Goal: Check status: Check status

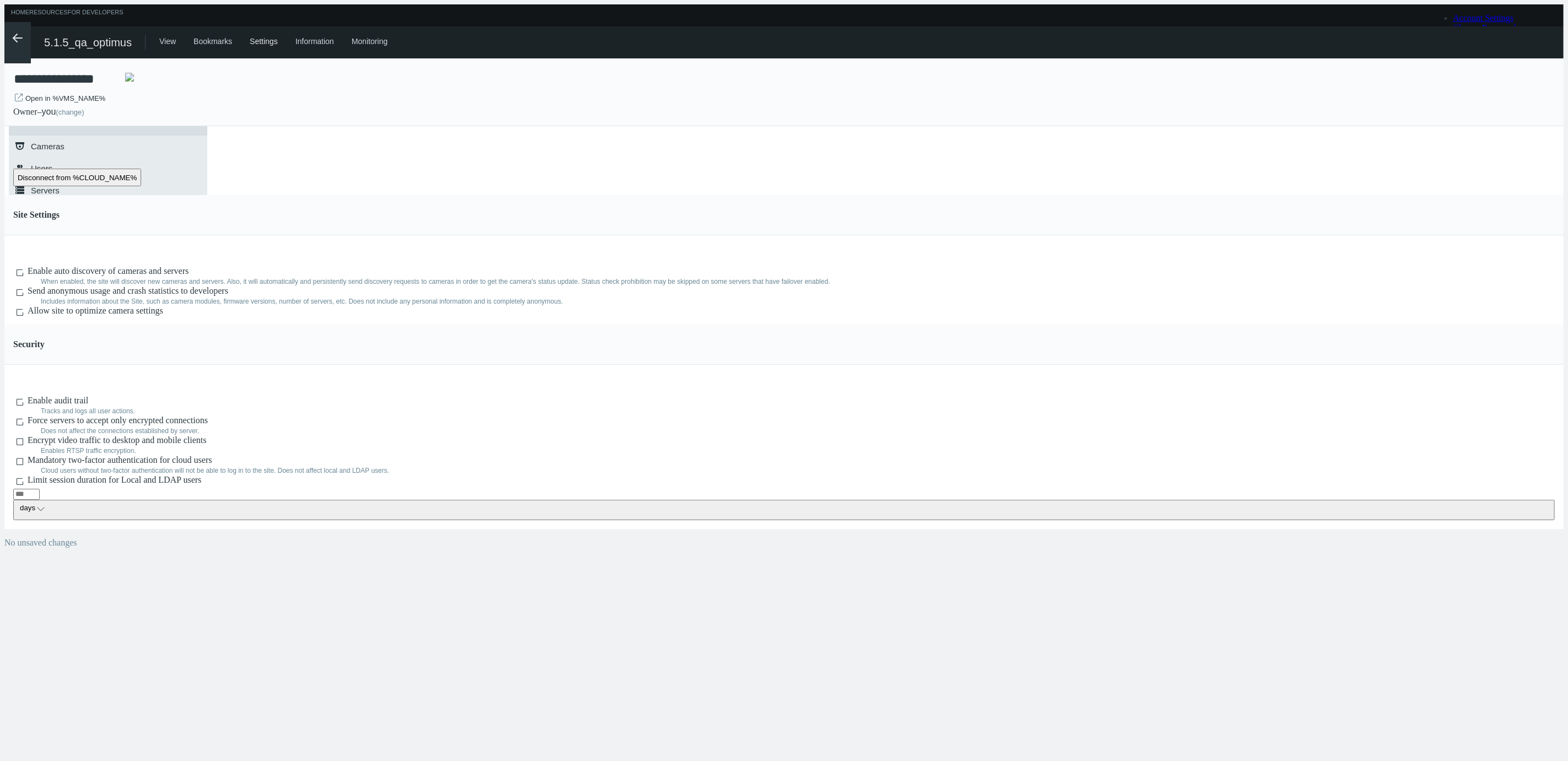
click at [17, 36] on icon ".arrow {fill-rule:evenodd;clip-rule:evenodd;fill:none;stroke:var(--btn-arrow-co…" at bounding box center [18, 38] width 13 height 13
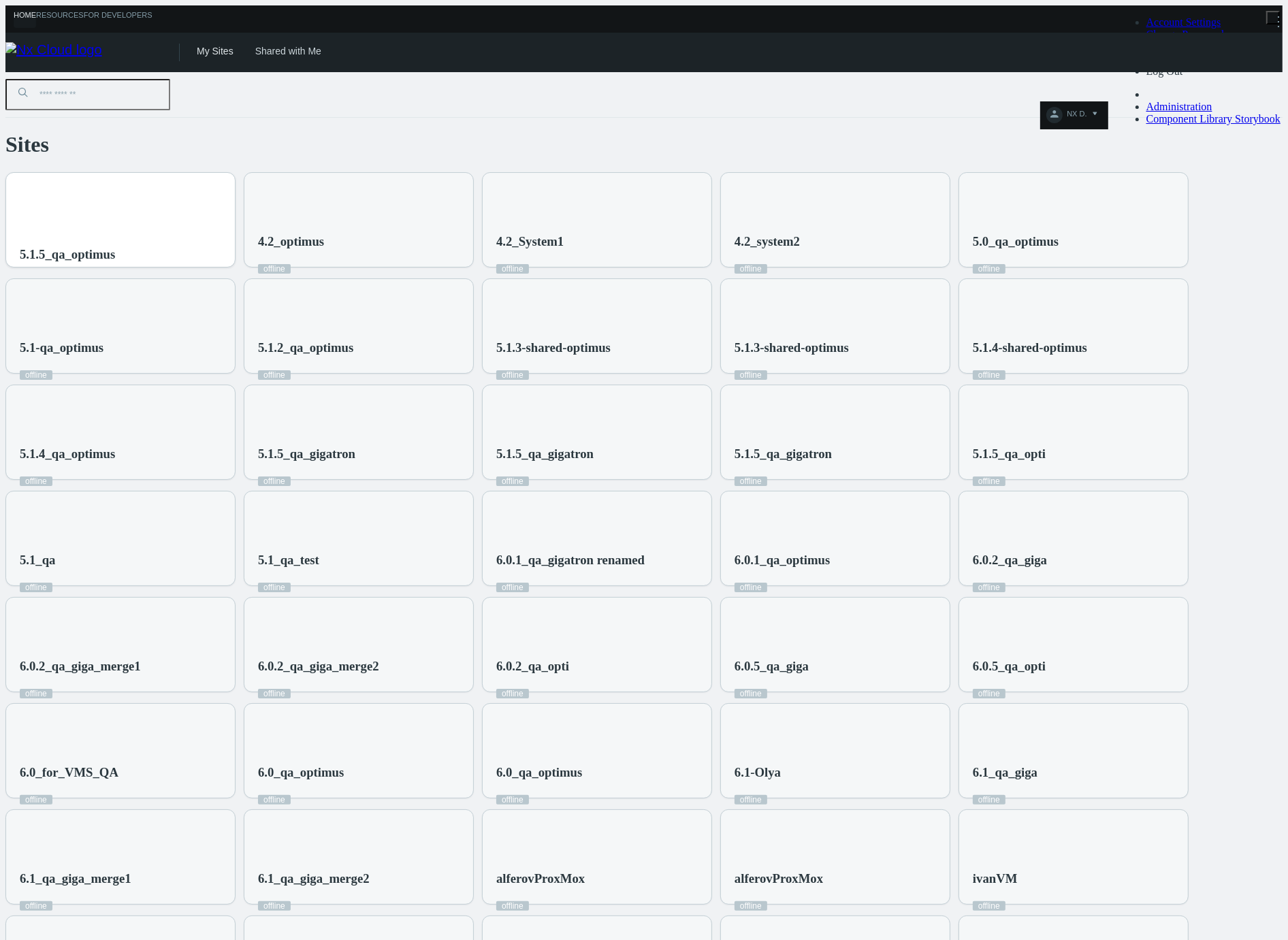
click at [234, 185] on div "5.1.5_qa_optimus" at bounding box center [120, 228] width 228 height 110
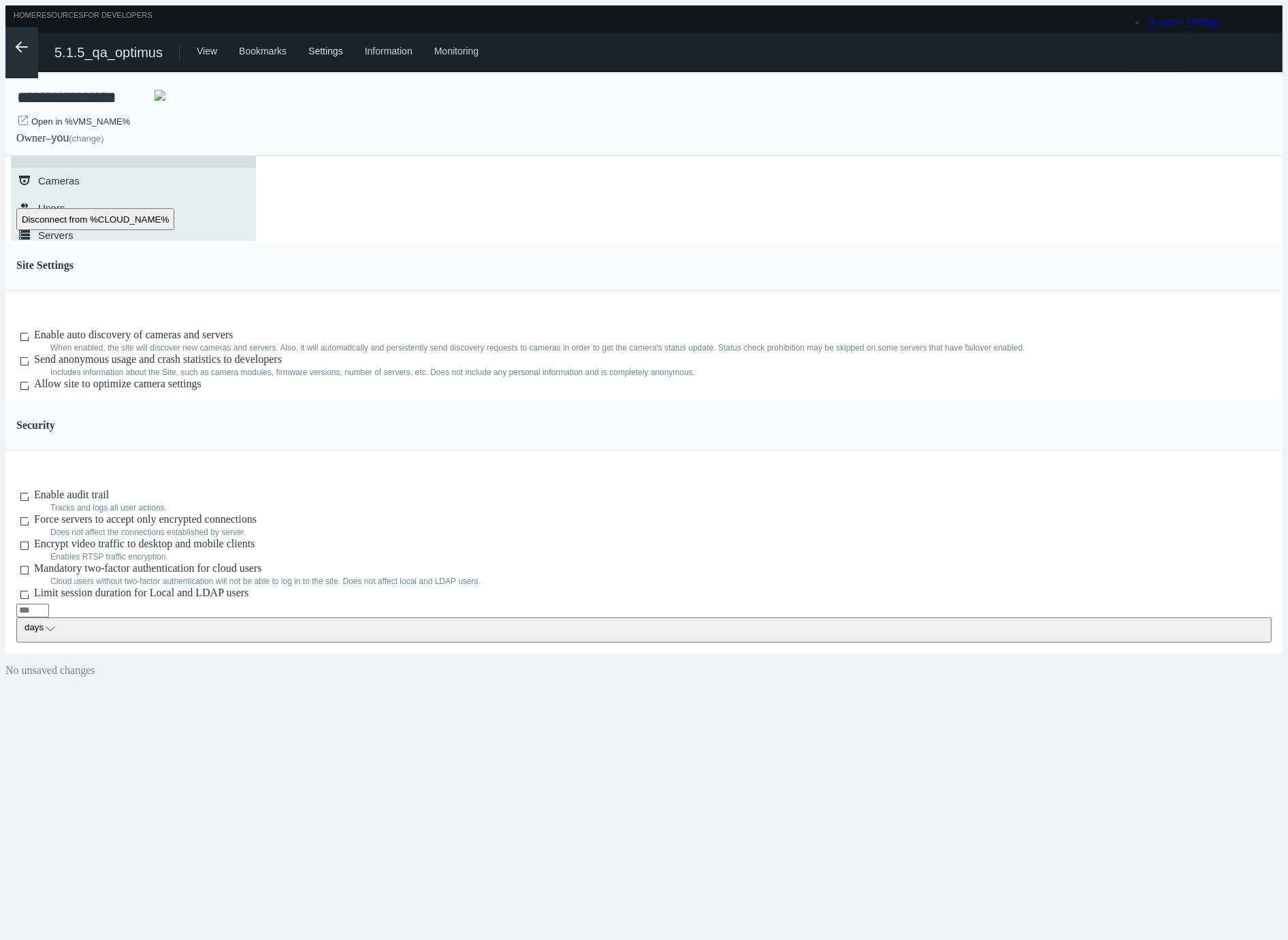
click at [17, 46] on icon ".arrow {fill-rule:evenodd;clip-rule:evenodd;fill:none;stroke:var(--btn-arrow-co…" at bounding box center [22, 47] width 17 height 17
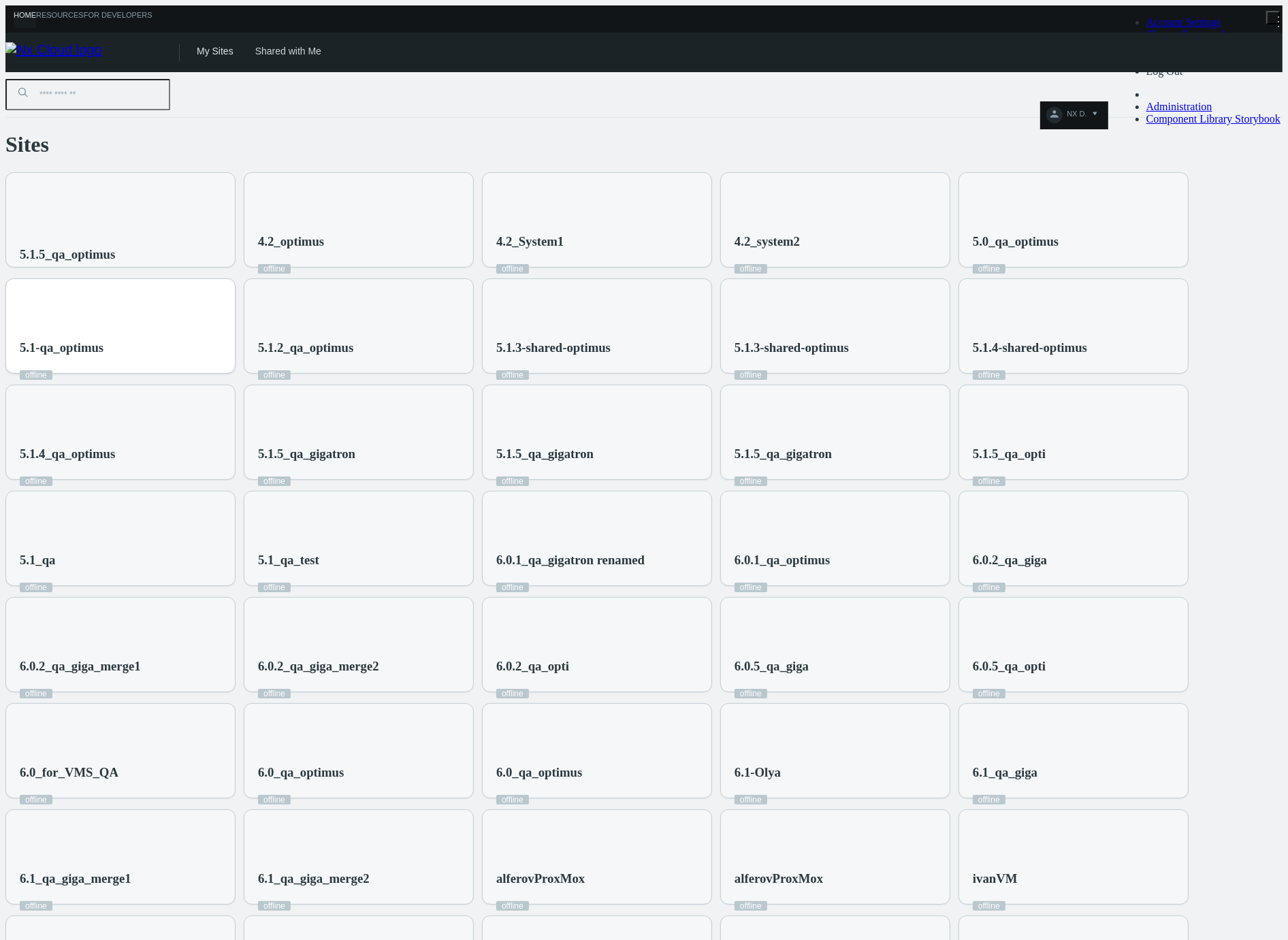
click at [234, 279] on div "5.1-qa_optimus offline" at bounding box center [120, 334] width 228 height 110
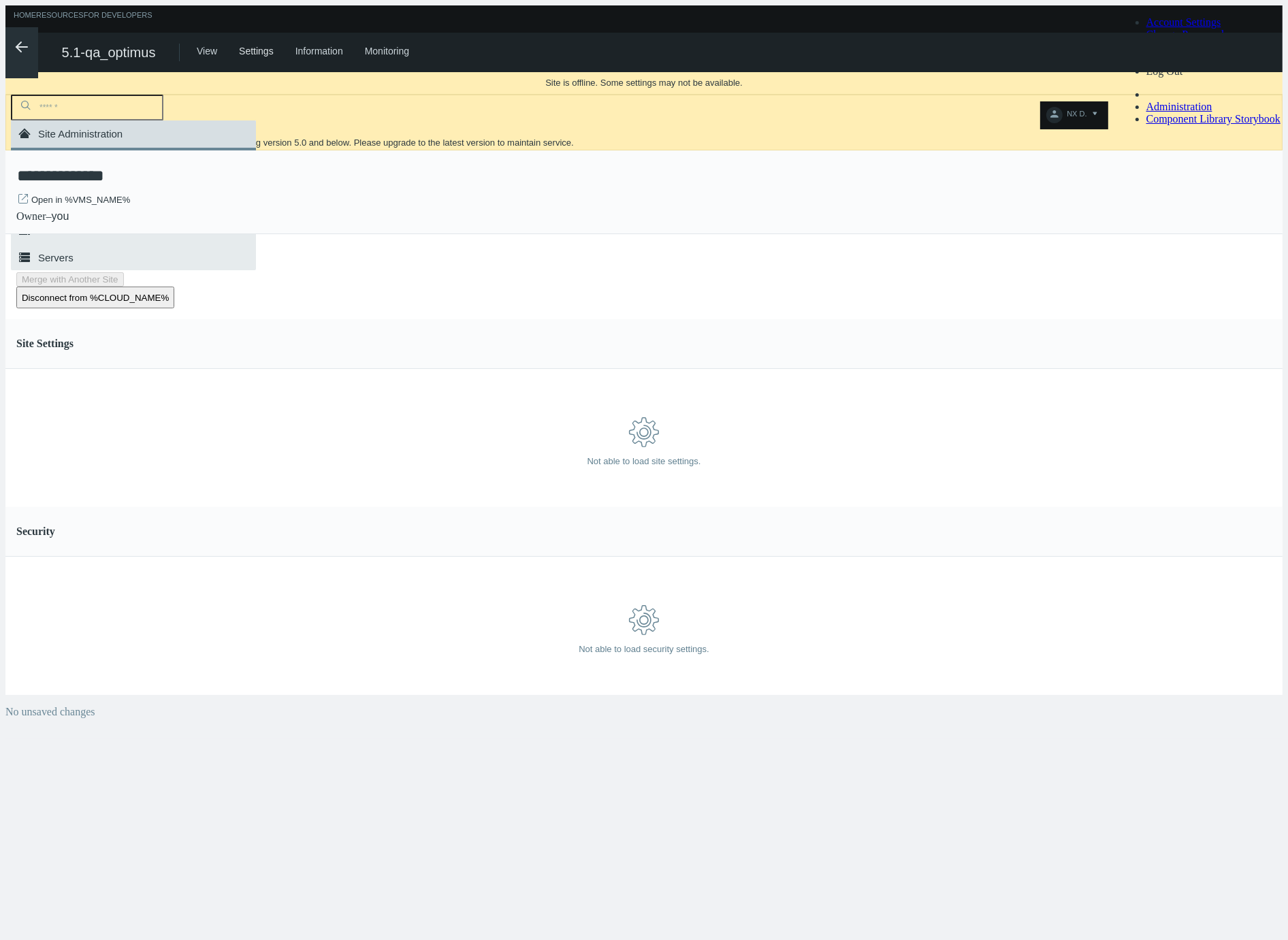
click at [17, 46] on polyline at bounding box center [19, 47] width 5 height 10
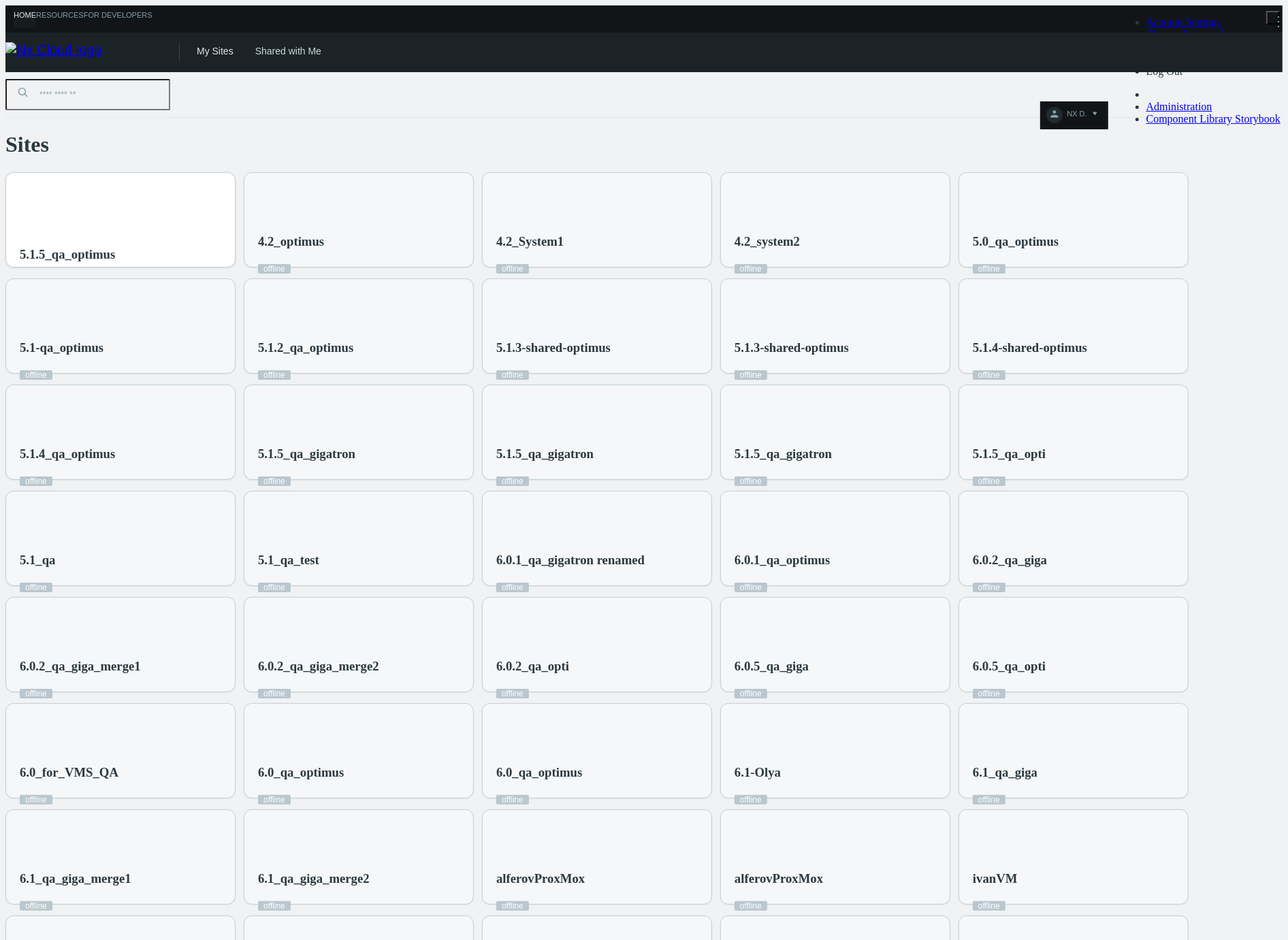
click at [217, 191] on div "5.1.5_qa_optimus" at bounding box center [120, 228] width 228 height 110
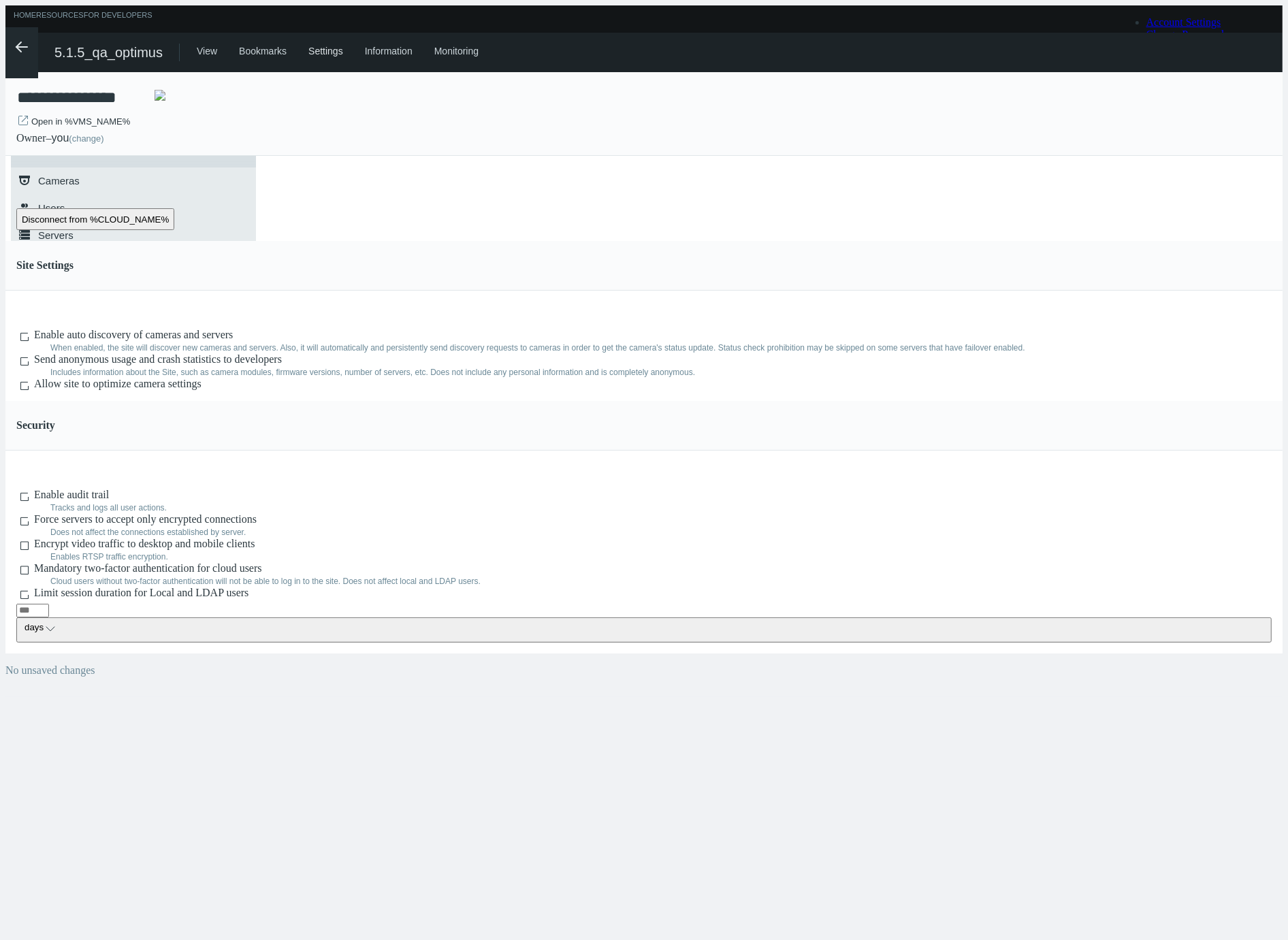
click at [1282, 182] on nx-system-settings-component "**********" at bounding box center [643, 384] width 1277 height 624
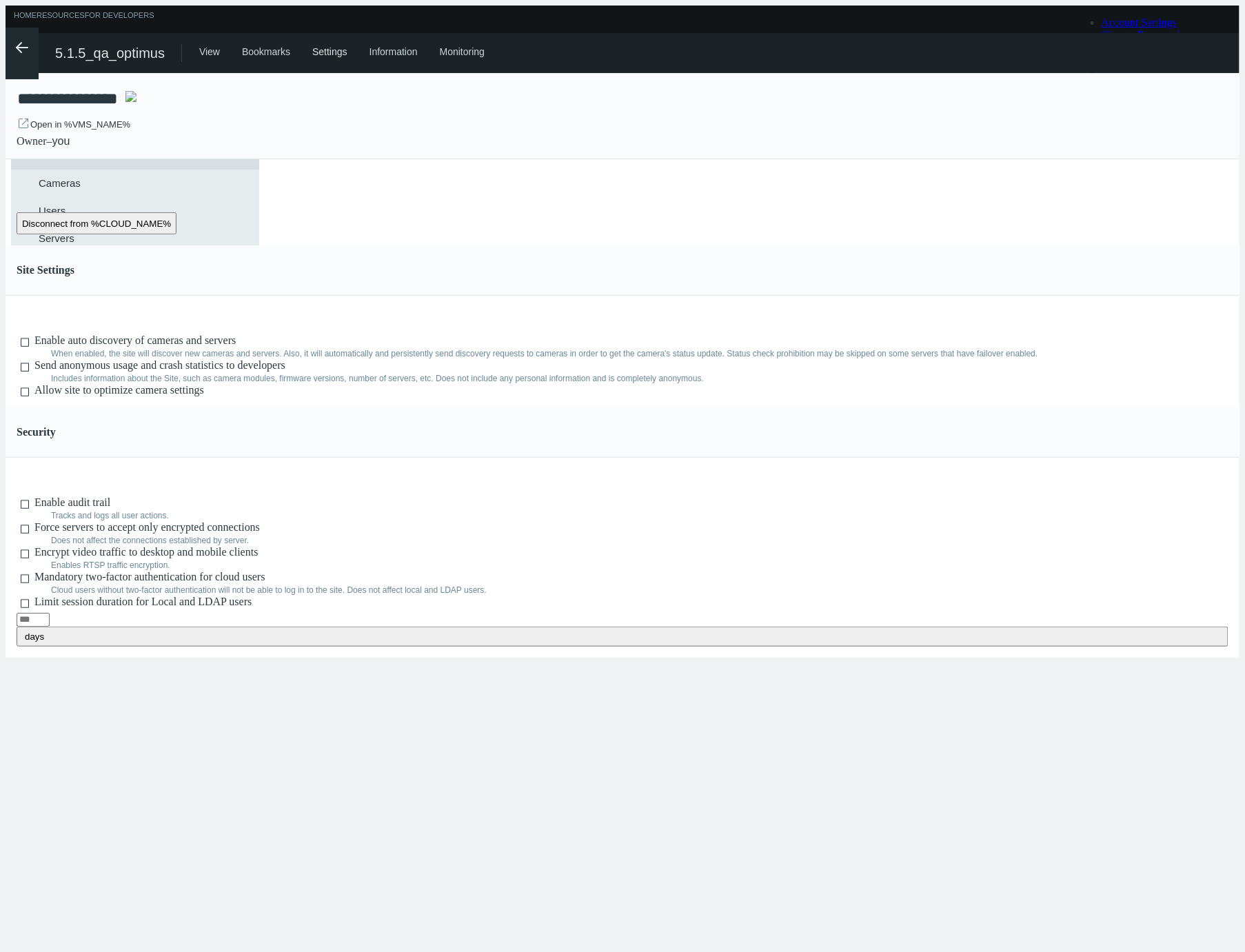
type input "**"
click at [18, 43] on icon ".arrow {fill-rule:evenodd;clip-rule:evenodd;fill:none;stroke:var(--btn-arrow-co…" at bounding box center [22, 48] width 17 height 17
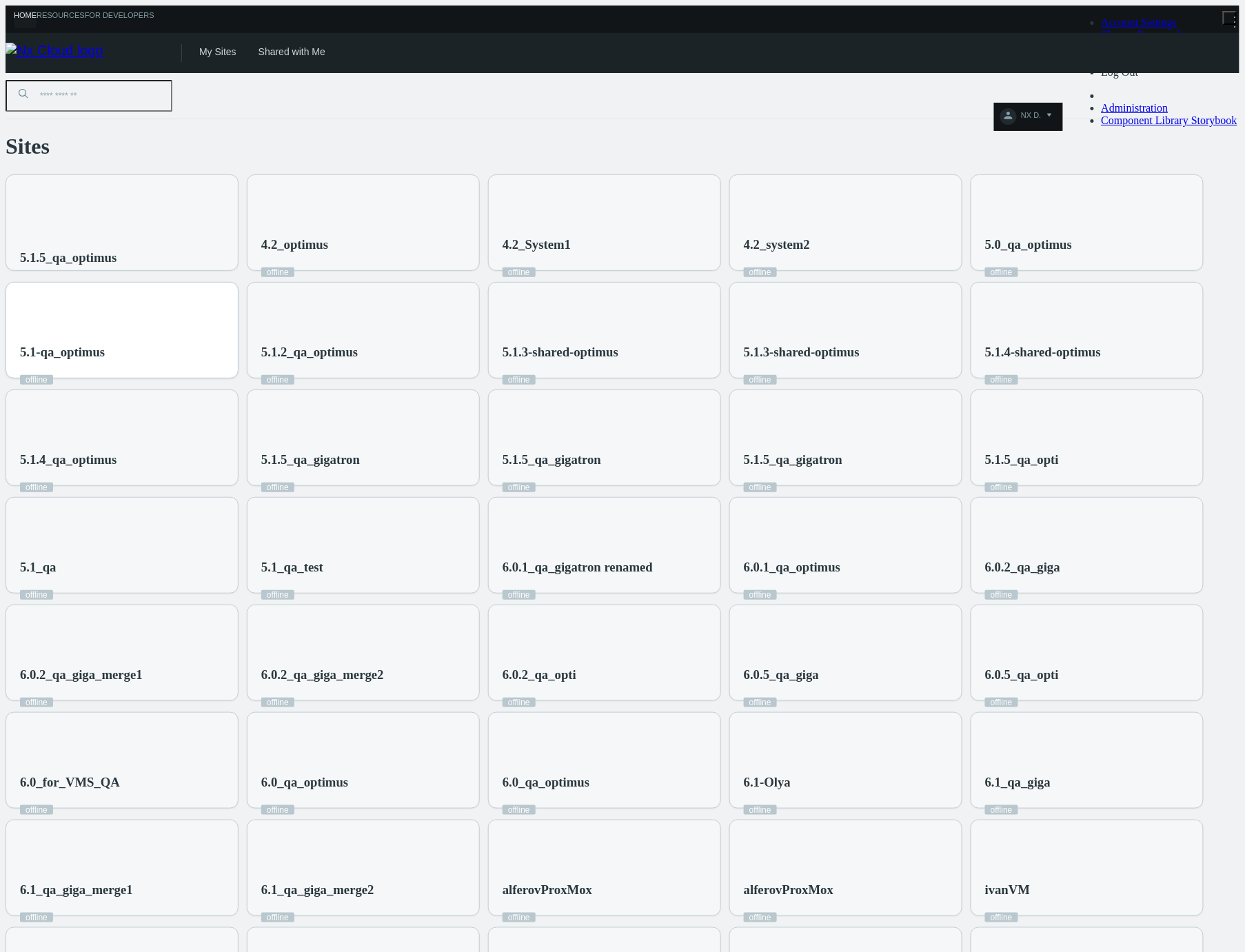
click at [237, 309] on div "5.1-qa_optimus offline" at bounding box center [122, 338] width 231 height 112
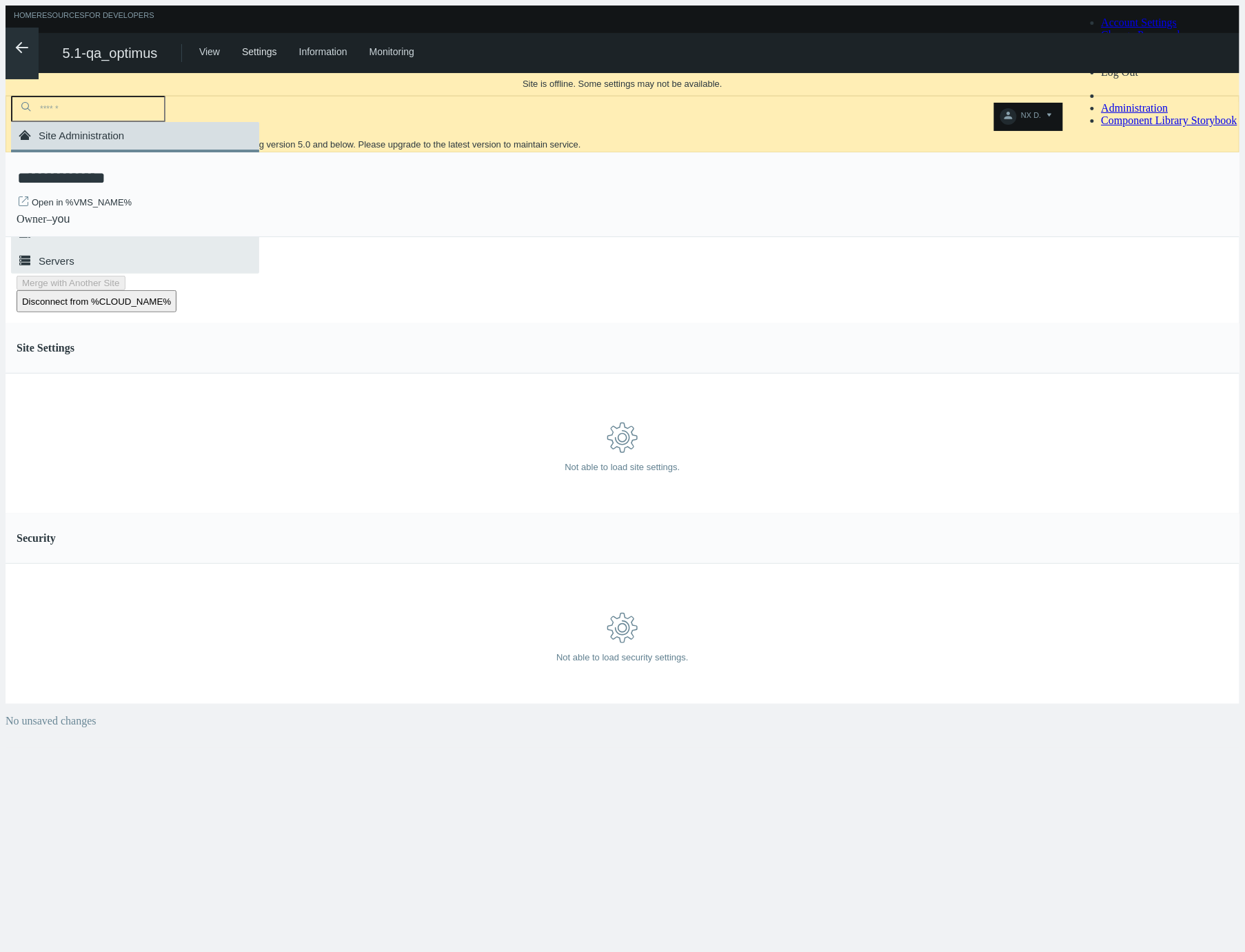
click at [17, 47] on line at bounding box center [22, 47] width 11 height 0
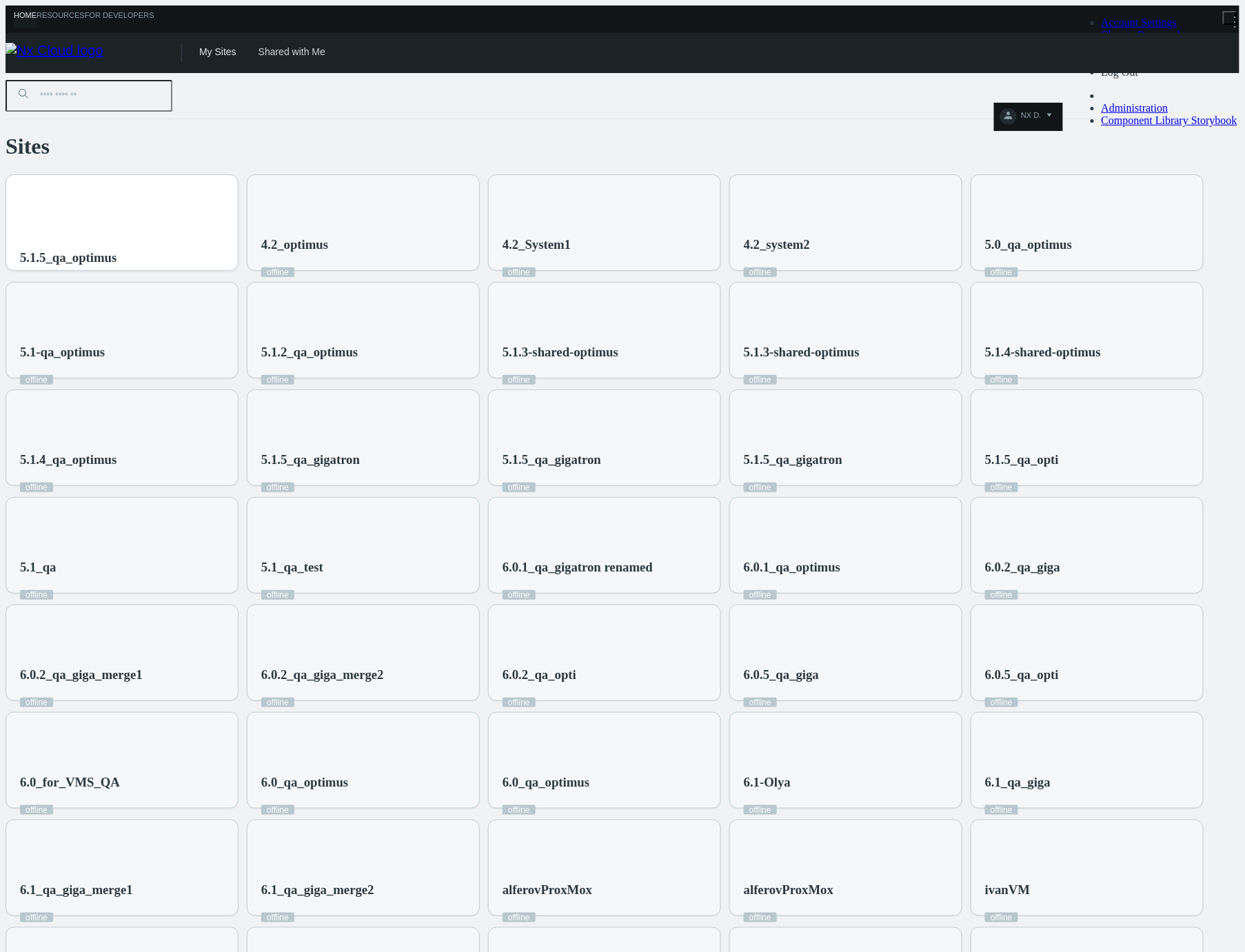
click at [116, 250] on div "5.1.5_qa_optimus" at bounding box center [68, 258] width 97 height 15
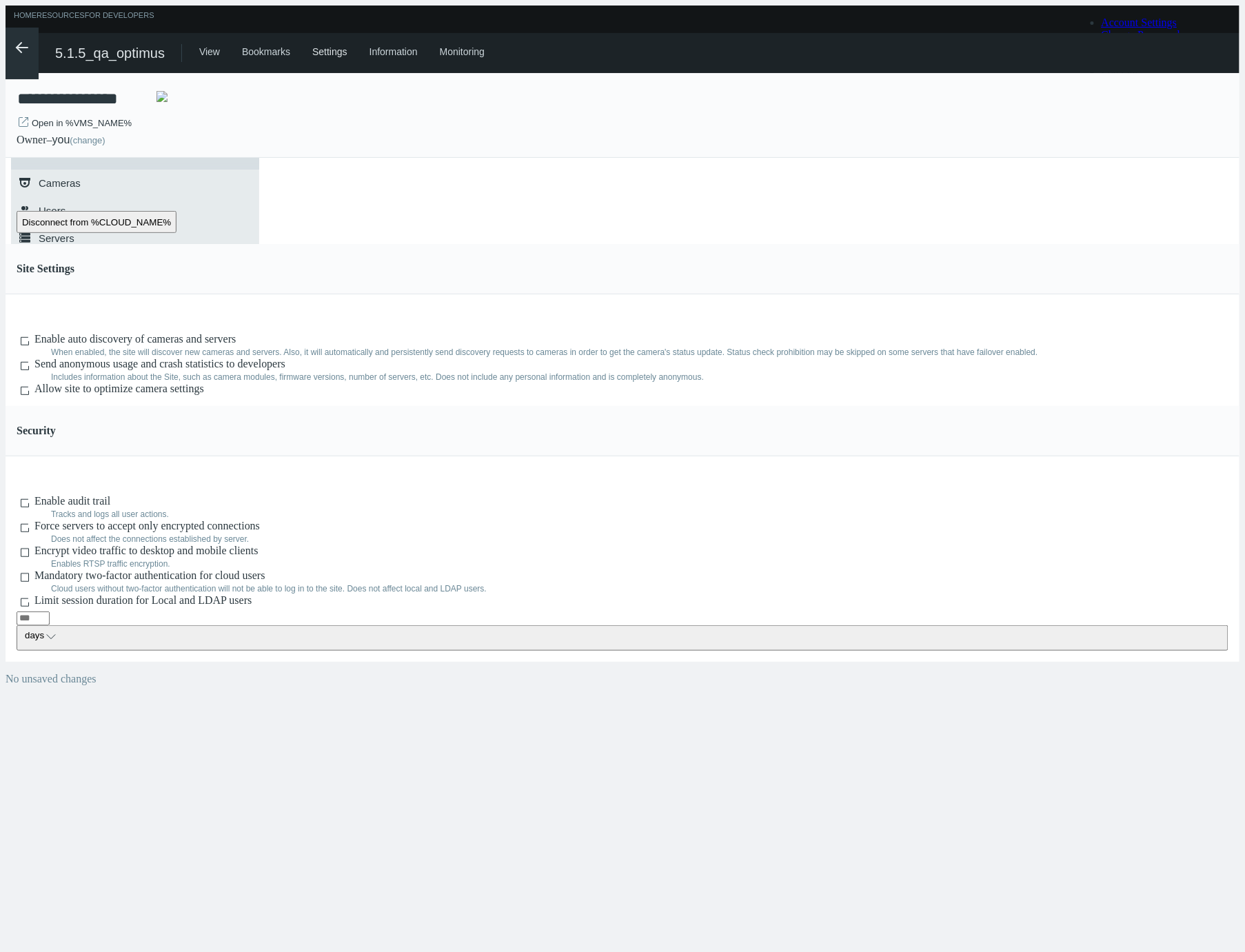
click at [14, 53] on icon ".arrow {fill-rule:evenodd;clip-rule:evenodd;fill:none;stroke:var(--btn-arrow-co…" at bounding box center [22, 48] width 17 height 17
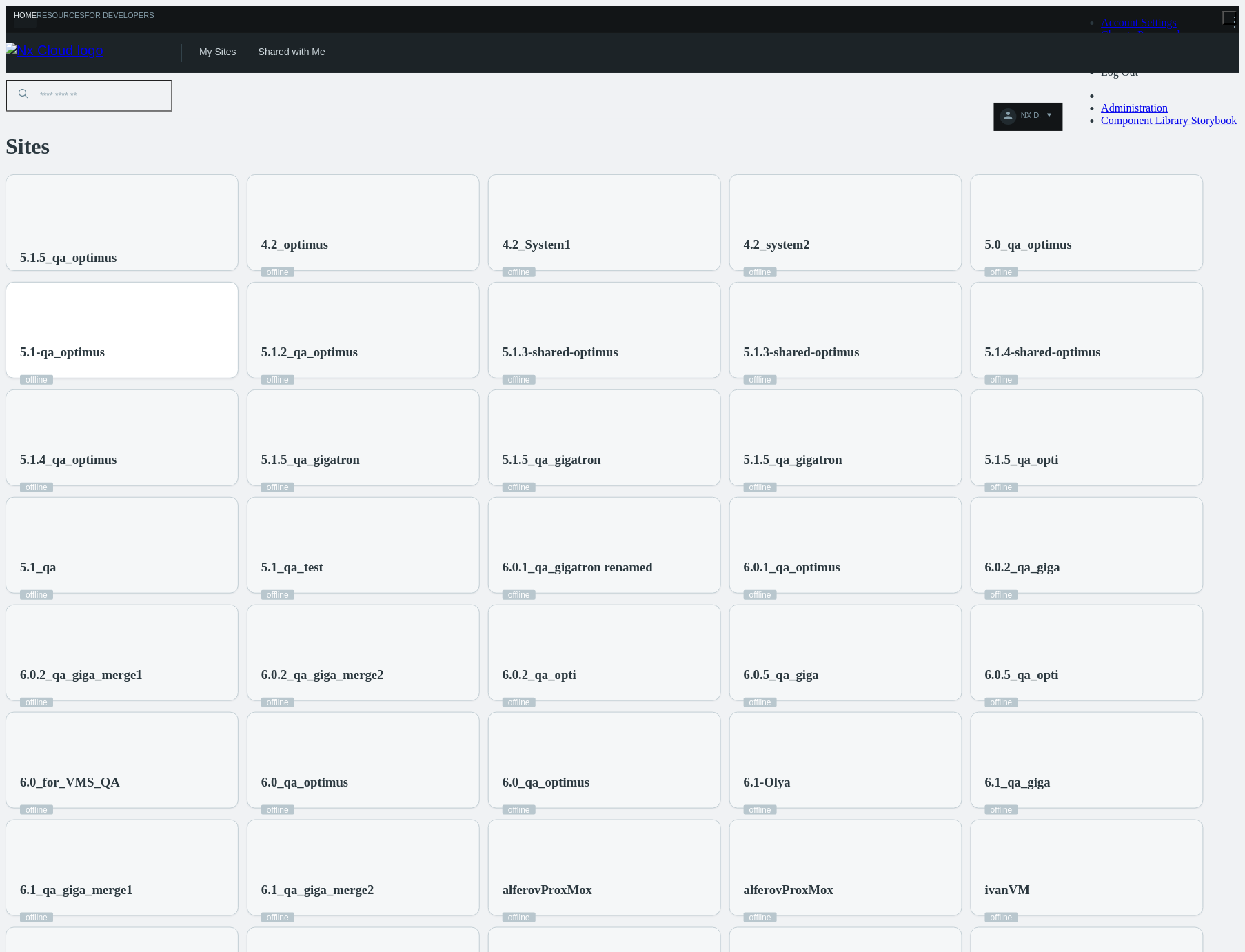
click at [237, 291] on div "5.1-qa_optimus offline" at bounding box center [122, 338] width 231 height 112
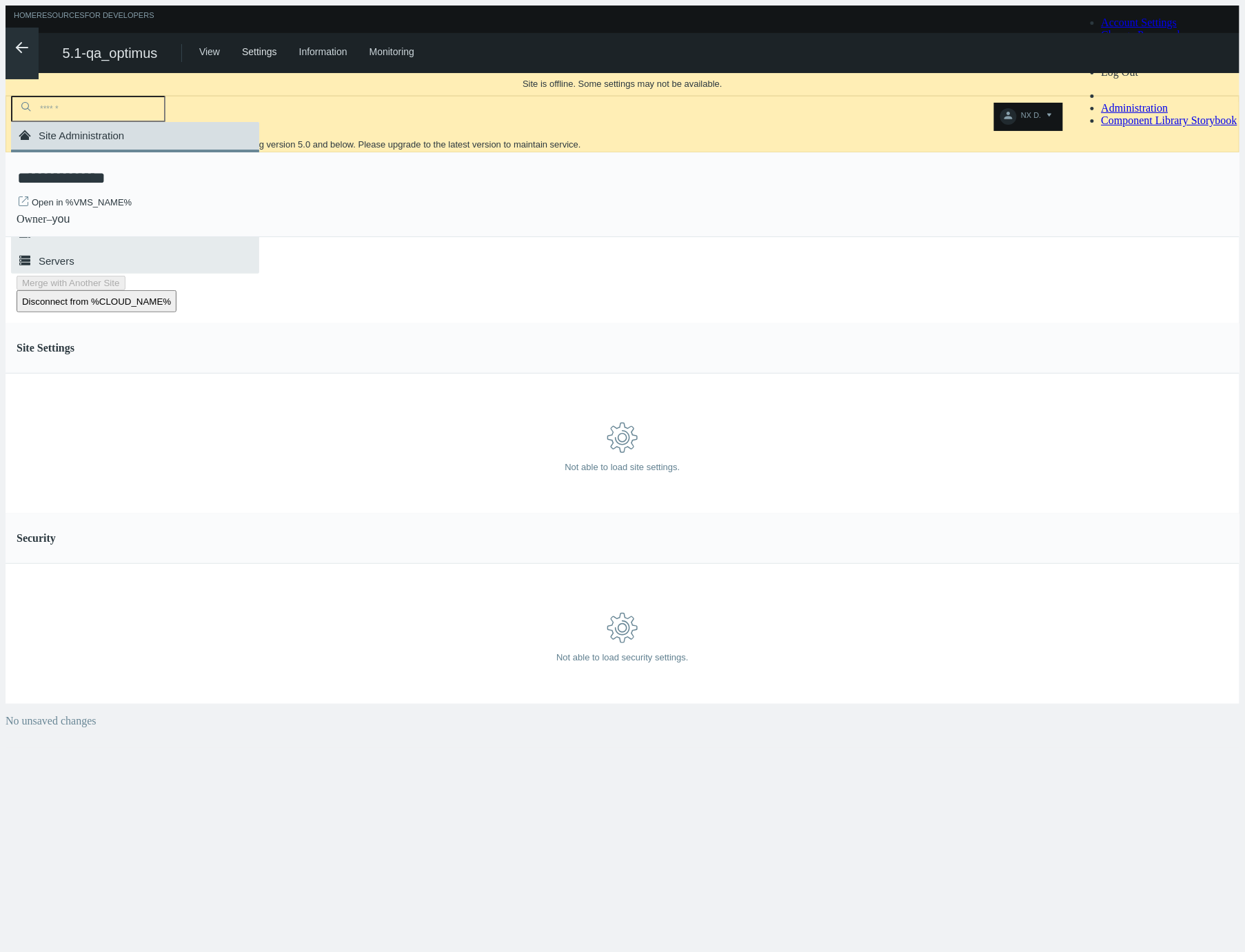
click at [18, 47] on line at bounding box center [22, 47] width 11 height 0
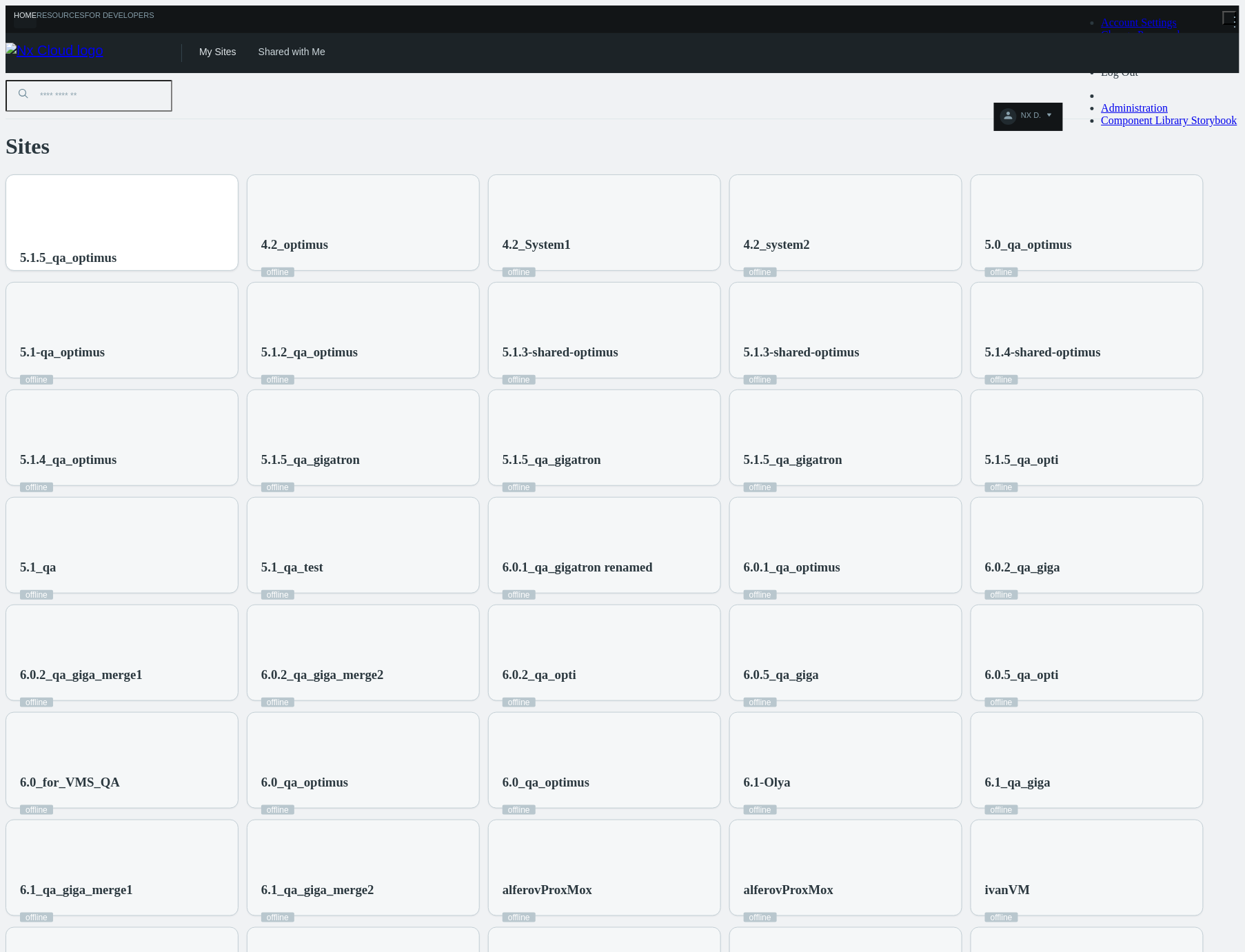
click at [215, 201] on div "5.1.5_qa_optimus" at bounding box center [122, 231] width 231 height 112
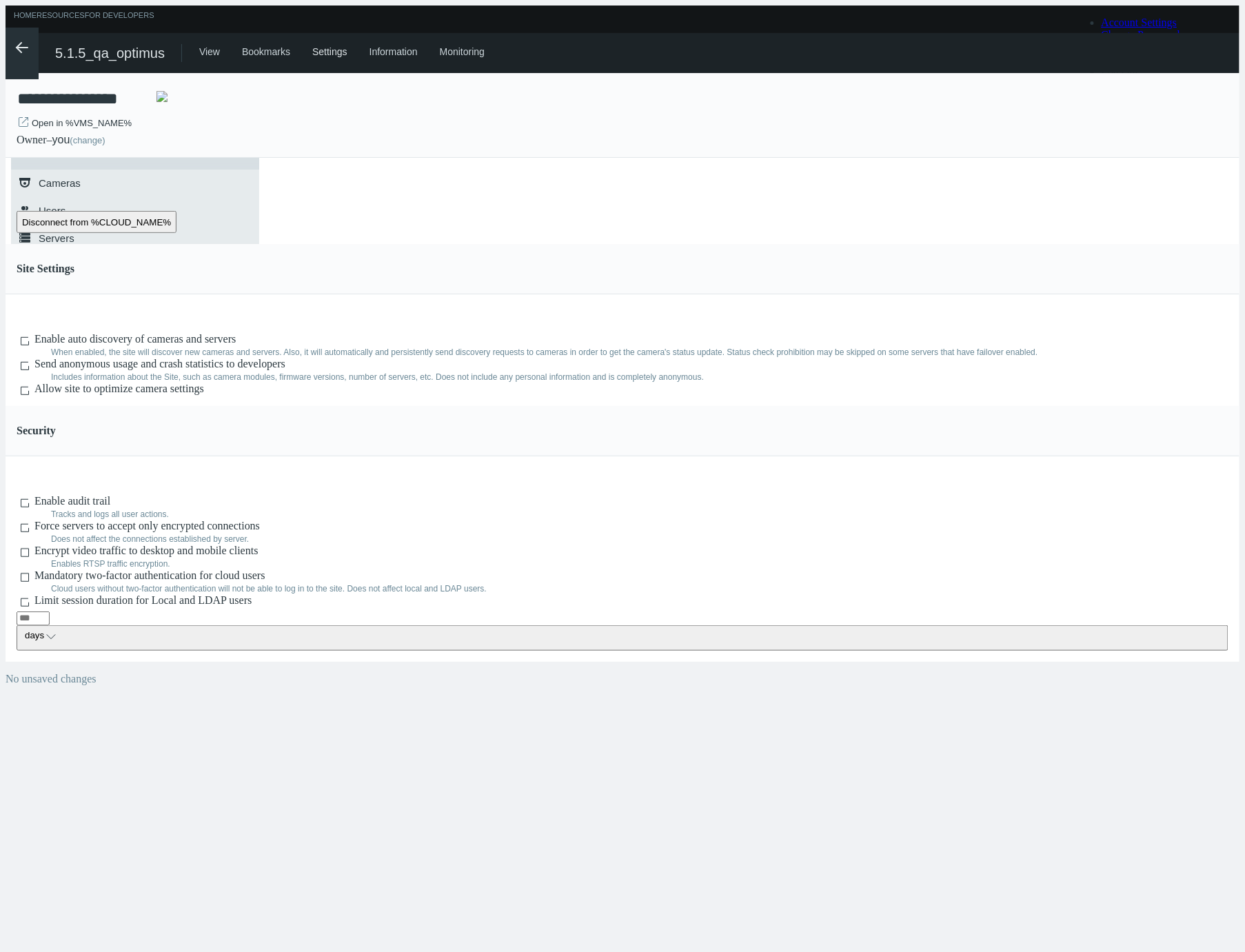
click at [14, 40] on icon ".arrow {fill-rule:evenodd;clip-rule:evenodd;fill:none;stroke:var(--btn-arrow-co…" at bounding box center [22, 48] width 17 height 17
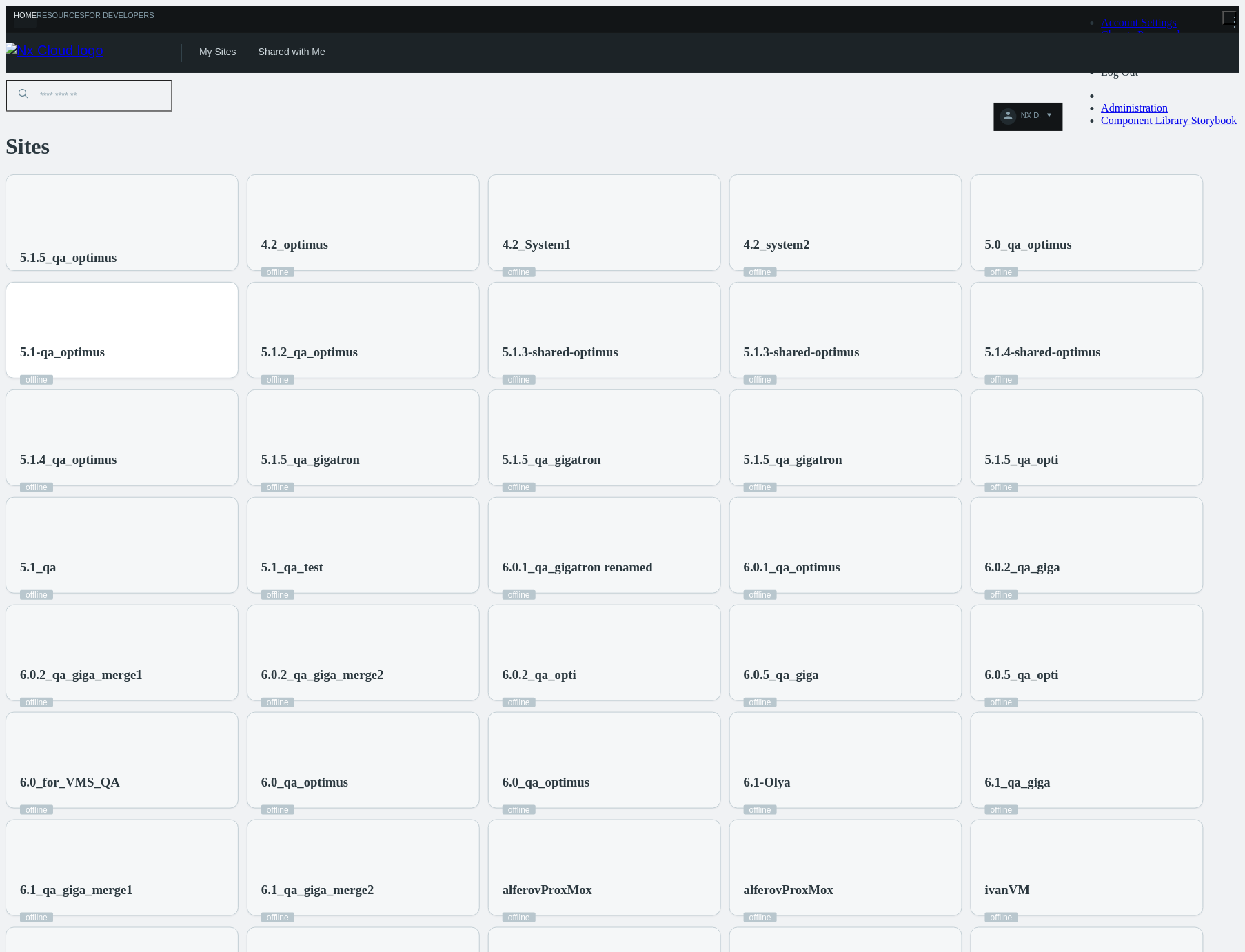
click at [237, 308] on div "5.1-qa_optimus offline" at bounding box center [122, 338] width 231 height 112
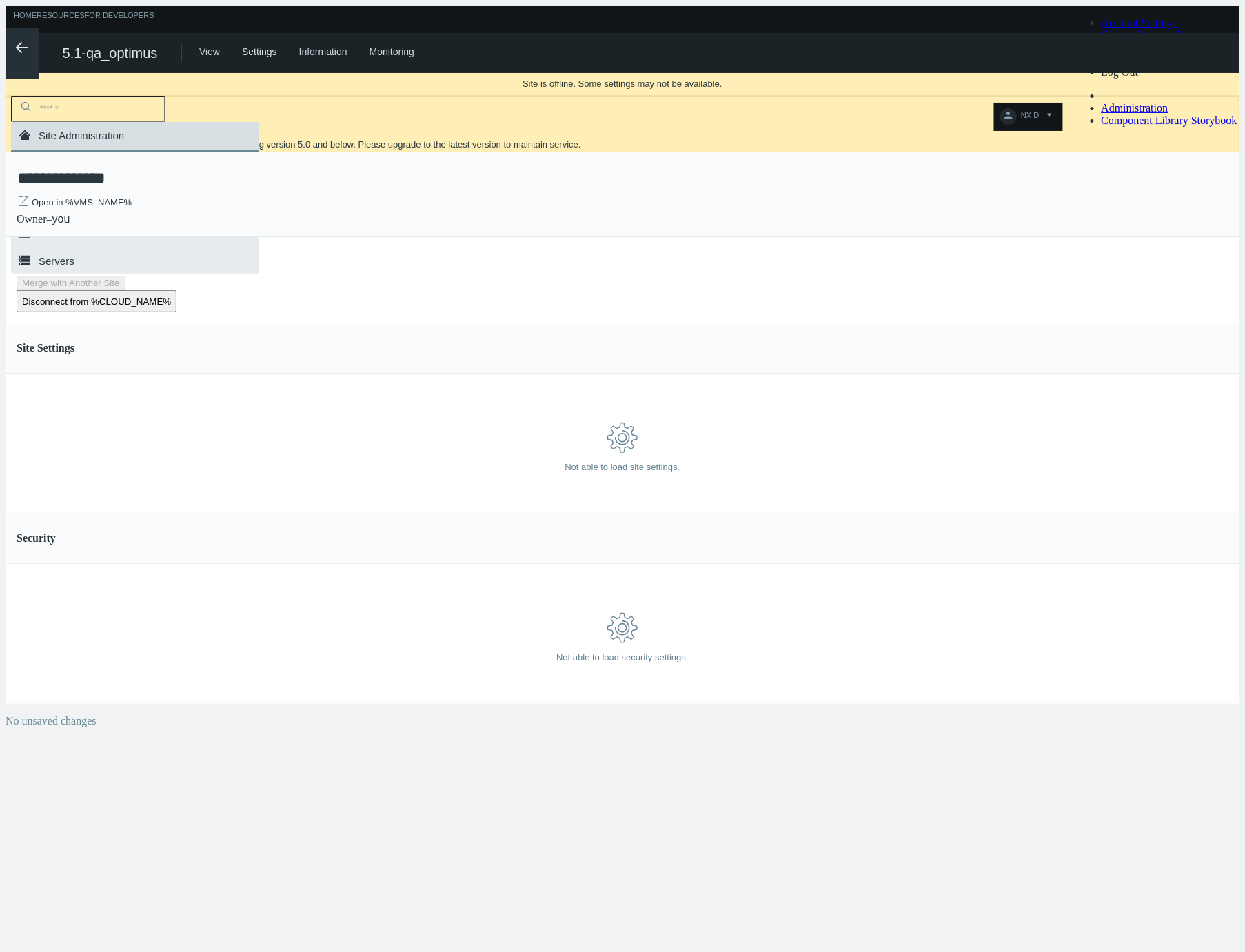
click at [14, 48] on icon ".arrow {fill-rule:evenodd;clip-rule:evenodd;fill:none;stroke:var(--btn-arrow-co…" at bounding box center [22, 48] width 17 height 17
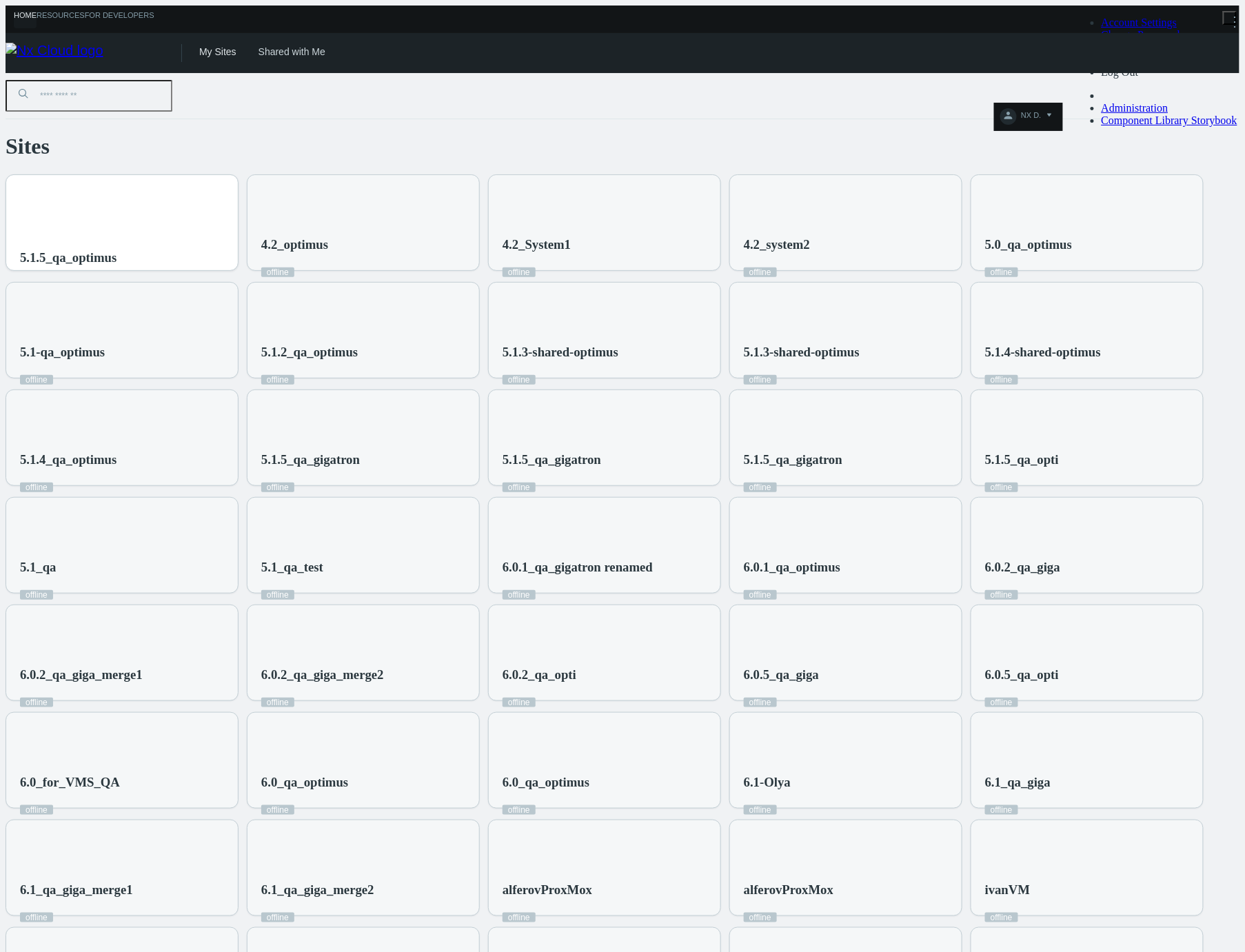
click at [237, 188] on div "5.1.5_qa_optimus" at bounding box center [122, 231] width 231 height 112
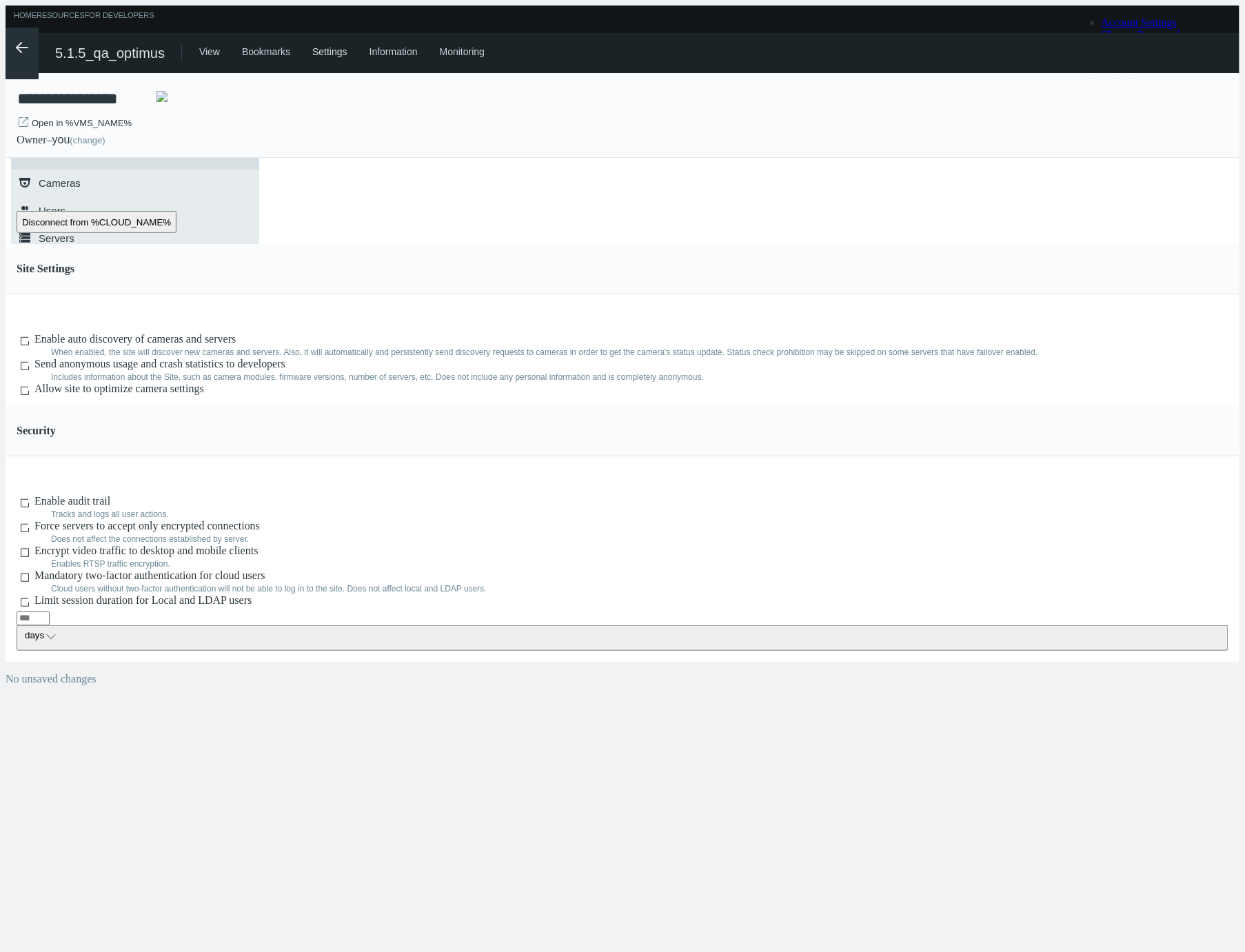
click at [17, 43] on polyline at bounding box center [19, 47] width 5 height 10
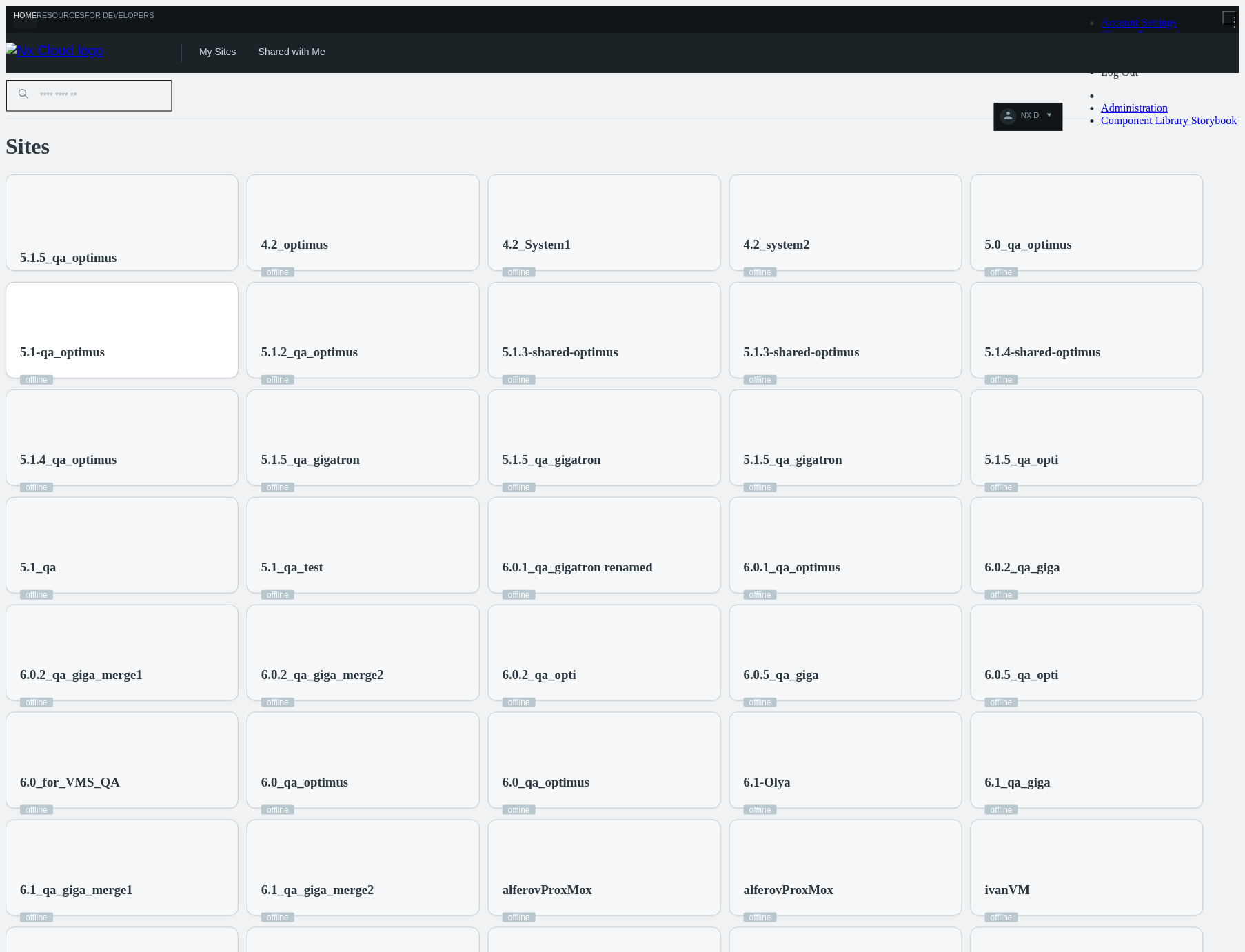
click at [105, 345] on div "5.1-qa_optimus offline" at bounding box center [62, 365] width 84 height 41
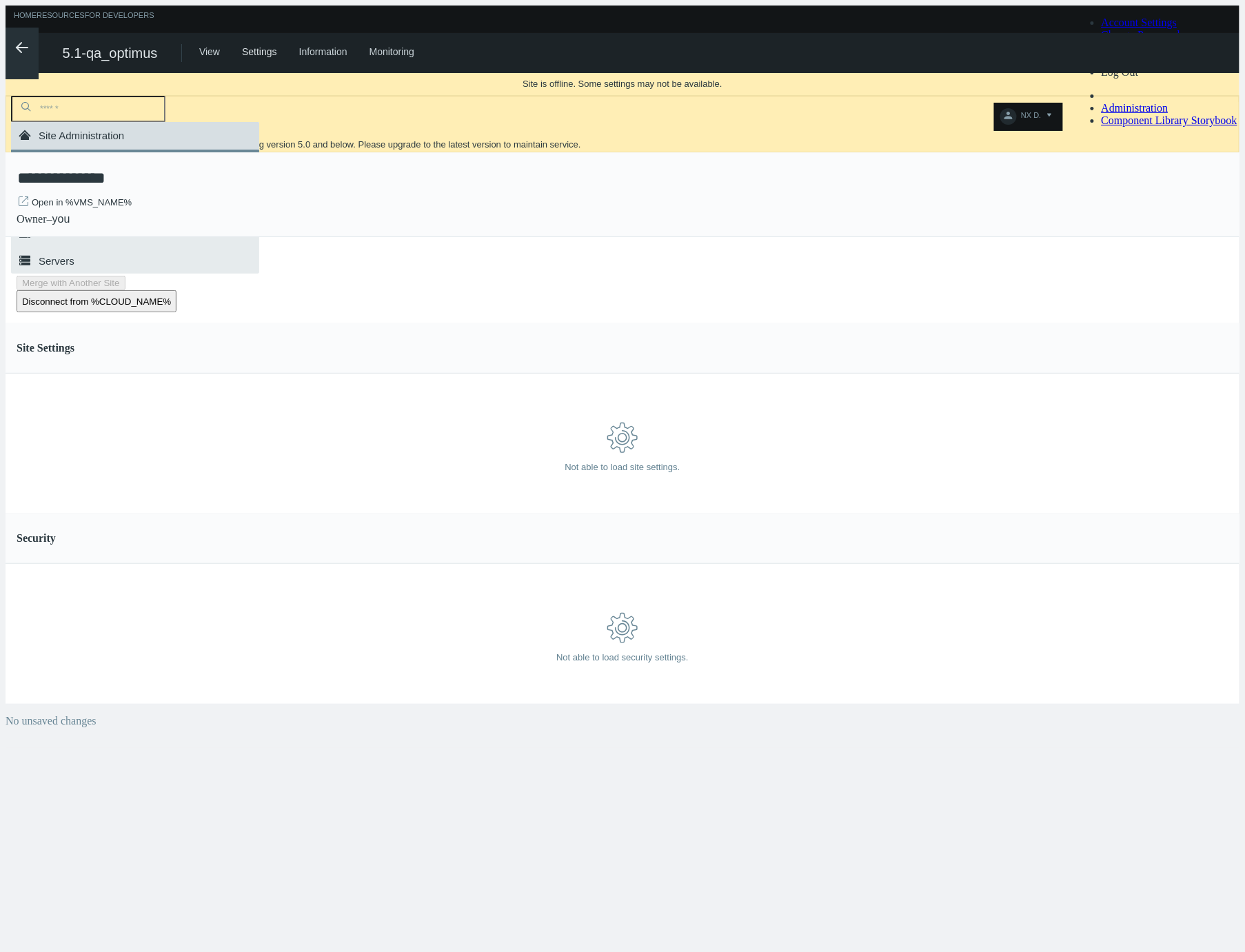
click at [17, 43] on polyline at bounding box center [19, 47] width 5 height 10
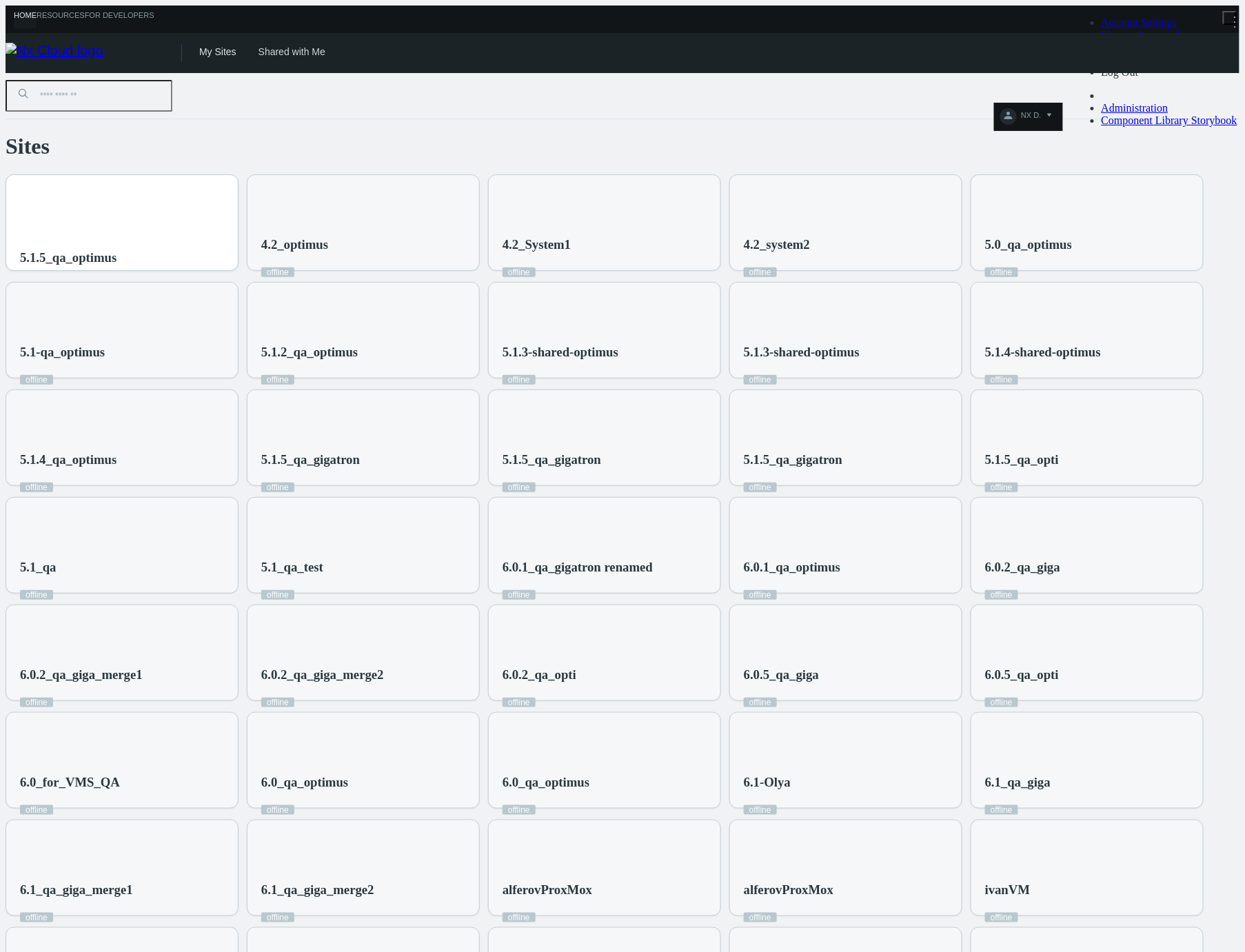
click at [224, 193] on div "5.1.5_qa_optimus" at bounding box center [122, 231] width 231 height 112
